Goal: Use online tool/utility: Utilize a website feature to perform a specific function

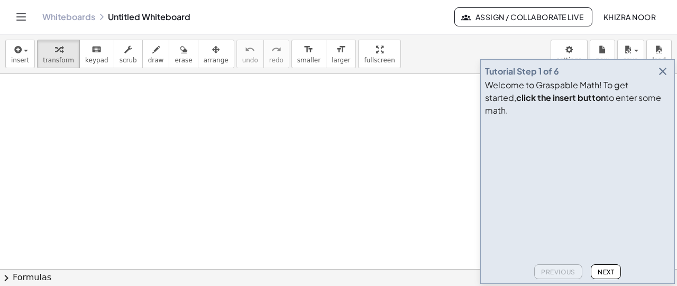
drag, startPoint x: 171, startPoint y: 145, endPoint x: 165, endPoint y: 150, distance: 7.5
click at [152, 47] on icon "button" at bounding box center [155, 49] width 7 height 13
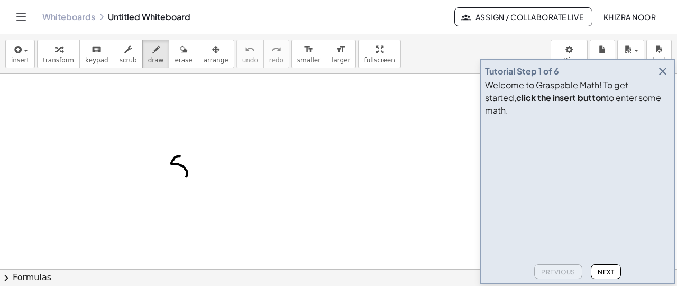
drag, startPoint x: 180, startPoint y: 156, endPoint x: 179, endPoint y: 177, distance: 21.2
drag, startPoint x: 212, startPoint y: 137, endPoint x: 212, endPoint y: 151, distance: 14.3
drag, startPoint x: 200, startPoint y: 158, endPoint x: 229, endPoint y: 160, distance: 28.7
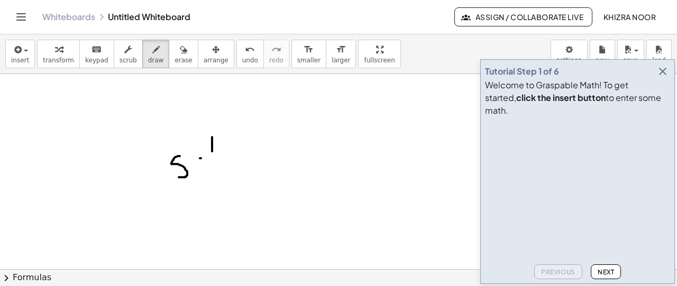
drag, startPoint x: 205, startPoint y: 169, endPoint x: 214, endPoint y: 196, distance: 28.5
drag, startPoint x: 207, startPoint y: 188, endPoint x: 188, endPoint y: 184, distance: 19.6
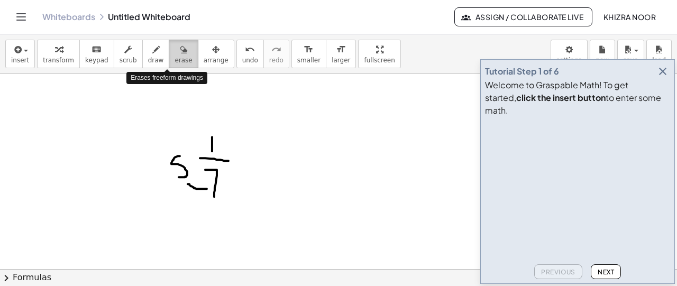
click at [175, 57] on span "erase" at bounding box center [183, 60] width 17 height 7
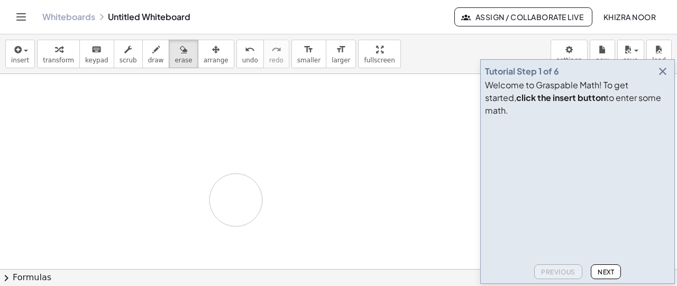
drag, startPoint x: 234, startPoint y: 160, endPoint x: 223, endPoint y: 203, distance: 43.6
click at [148, 63] on span "draw" at bounding box center [156, 60] width 16 height 7
drag, startPoint x: 230, startPoint y: 123, endPoint x: 231, endPoint y: 134, distance: 10.6
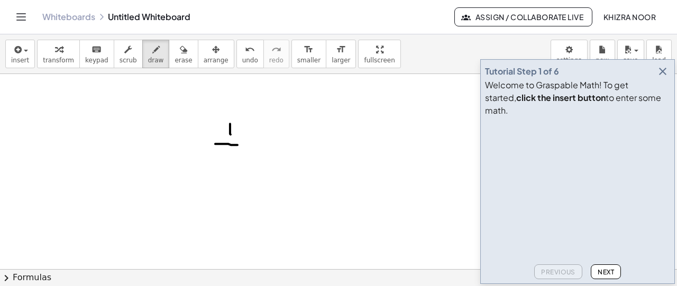
drag, startPoint x: 215, startPoint y: 143, endPoint x: 239, endPoint y: 144, distance: 23.3
drag, startPoint x: 227, startPoint y: 156, endPoint x: 219, endPoint y: 177, distance: 22.6
drag, startPoint x: 184, startPoint y: 138, endPoint x: 205, endPoint y: 154, distance: 26.0
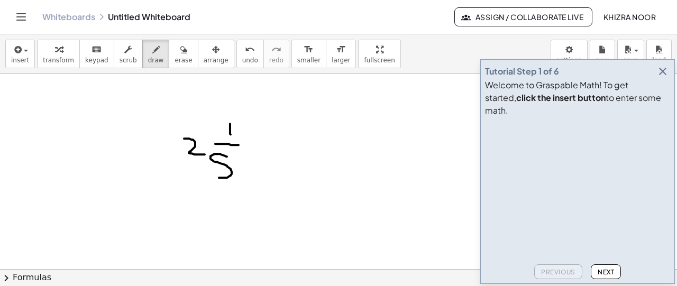
drag, startPoint x: 215, startPoint y: 170, endPoint x: 194, endPoint y: 164, distance: 22.3
drag, startPoint x: 188, startPoint y: 167, endPoint x: 200, endPoint y: 160, distance: 13.7
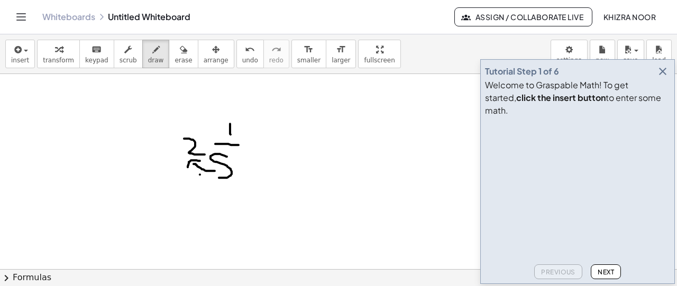
drag, startPoint x: 200, startPoint y: 174, endPoint x: 210, endPoint y: 181, distance: 11.8
drag, startPoint x: 210, startPoint y: 178, endPoint x: 204, endPoint y: 179, distance: 6.0
drag, startPoint x: 202, startPoint y: 137, endPoint x: 221, endPoint y: 128, distance: 21.1
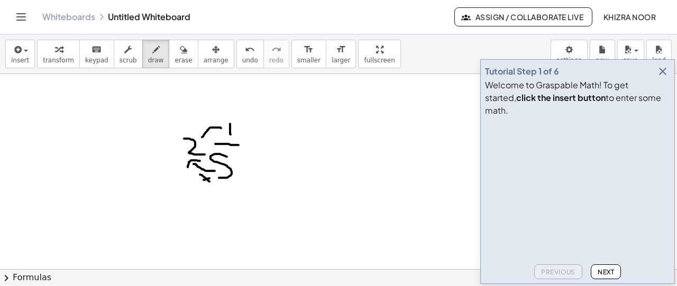
drag, startPoint x: 221, startPoint y: 118, endPoint x: 221, endPoint y: 131, distance: 12.7
drag, startPoint x: 204, startPoint y: 118, endPoint x: 204, endPoint y: 126, distance: 8.5
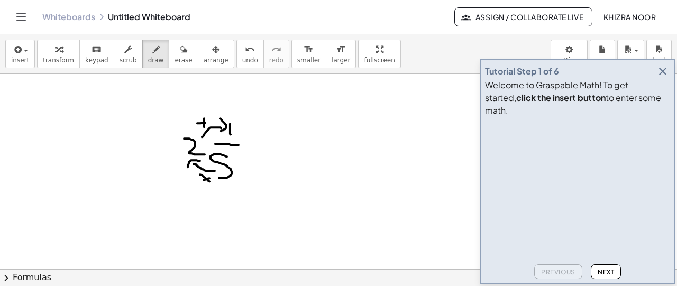
drag, startPoint x: 197, startPoint y: 123, endPoint x: 207, endPoint y: 122, distance: 10.1
drag, startPoint x: 263, startPoint y: 143, endPoint x: 278, endPoint y: 147, distance: 15.7
drag, startPoint x: 264, startPoint y: 148, endPoint x: 277, endPoint y: 150, distance: 13.4
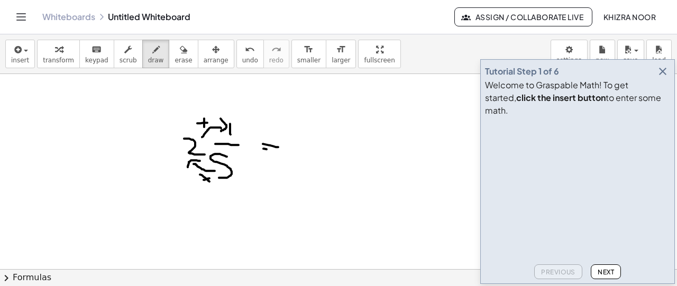
drag, startPoint x: 314, startPoint y: 122, endPoint x: 314, endPoint y: 136, distance: 14.3
drag, startPoint x: 326, startPoint y: 120, endPoint x: 326, endPoint y: 135, distance: 14.8
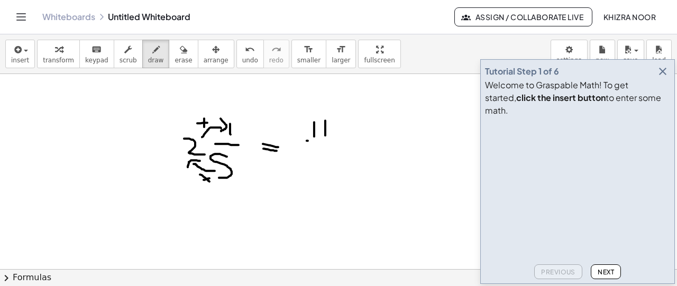
drag, startPoint x: 307, startPoint y: 140, endPoint x: 327, endPoint y: 142, distance: 20.2
drag, startPoint x: 320, startPoint y: 156, endPoint x: 307, endPoint y: 177, distance: 24.2
